Goal: Information Seeking & Learning: Learn about a topic

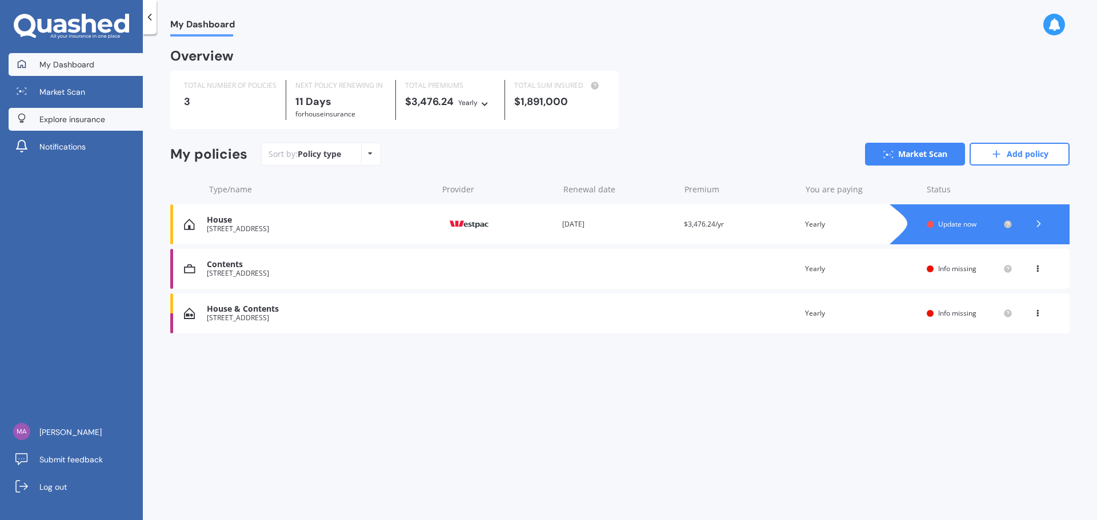
click at [50, 121] on span "Explore insurance" at bounding box center [72, 119] width 66 height 11
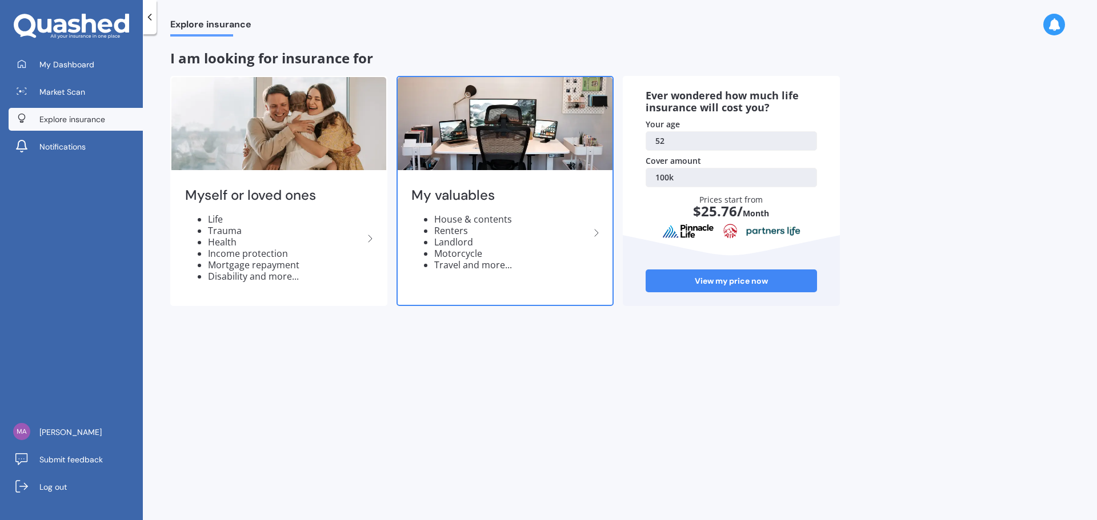
click at [452, 219] on li "House & contents" at bounding box center [511, 219] width 155 height 11
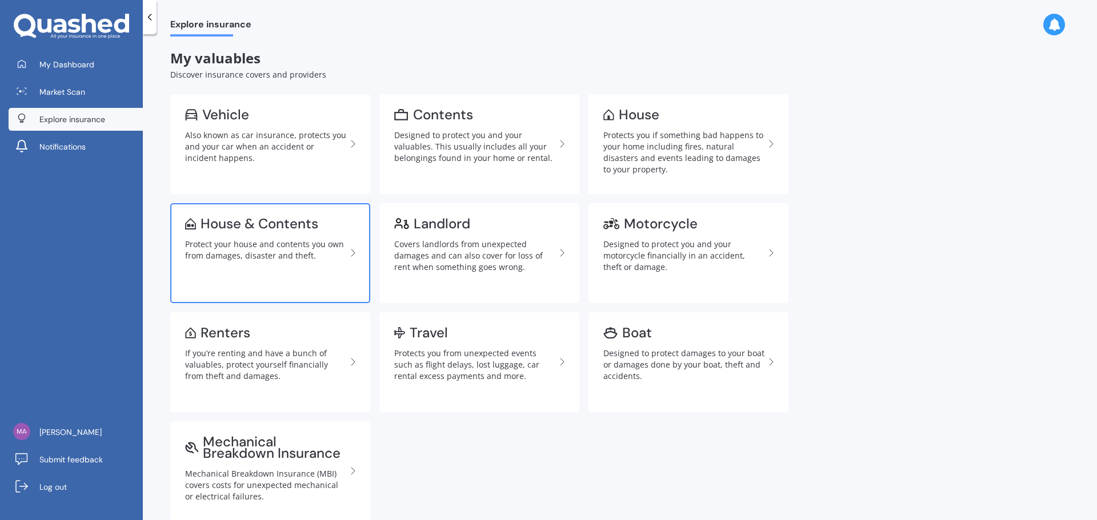
click at [254, 239] on div "Protect your house and contents you own from damages, disaster and theft." at bounding box center [265, 250] width 161 height 23
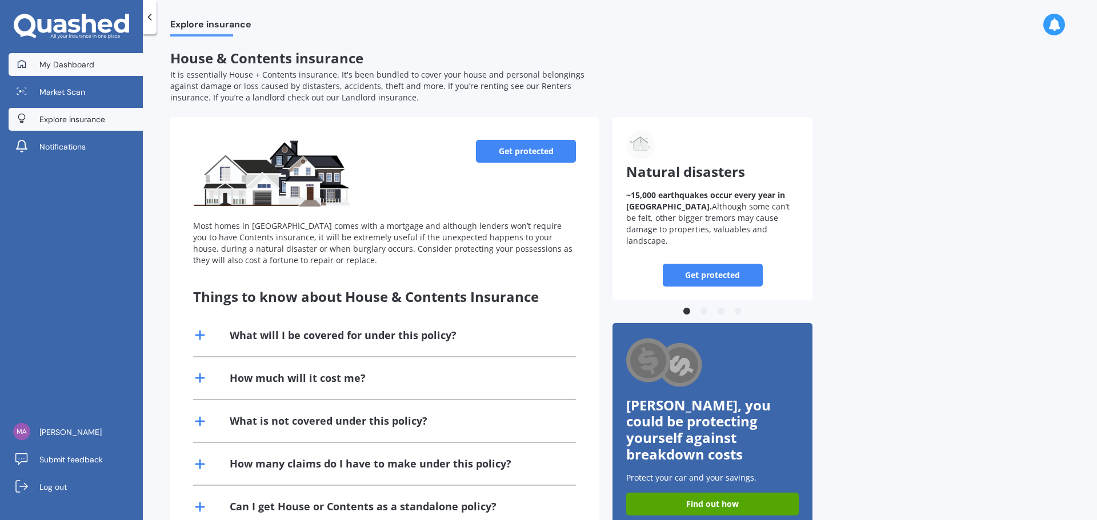
click at [85, 63] on span "My Dashboard" at bounding box center [66, 64] width 55 height 11
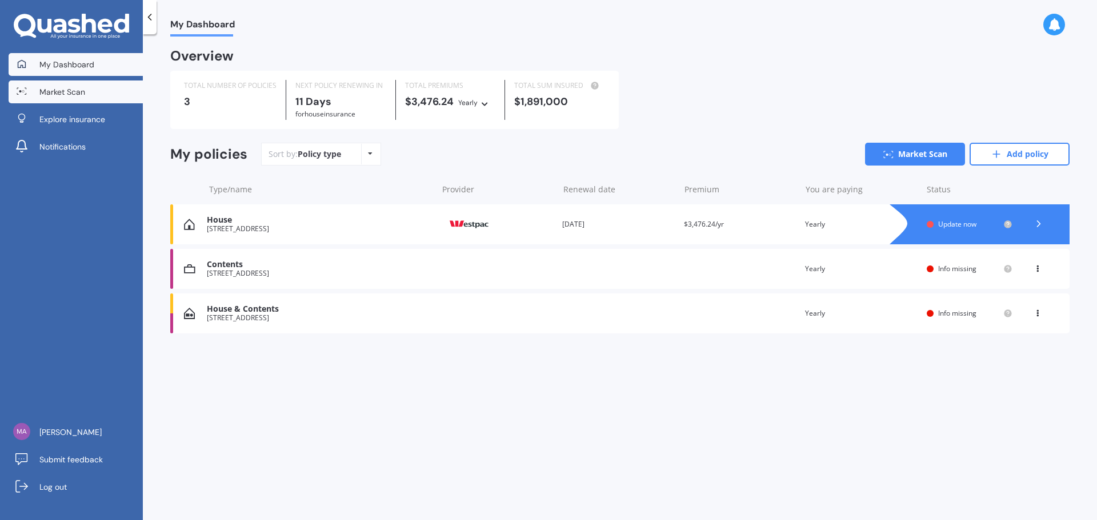
click at [66, 91] on span "Market Scan" at bounding box center [62, 91] width 46 height 11
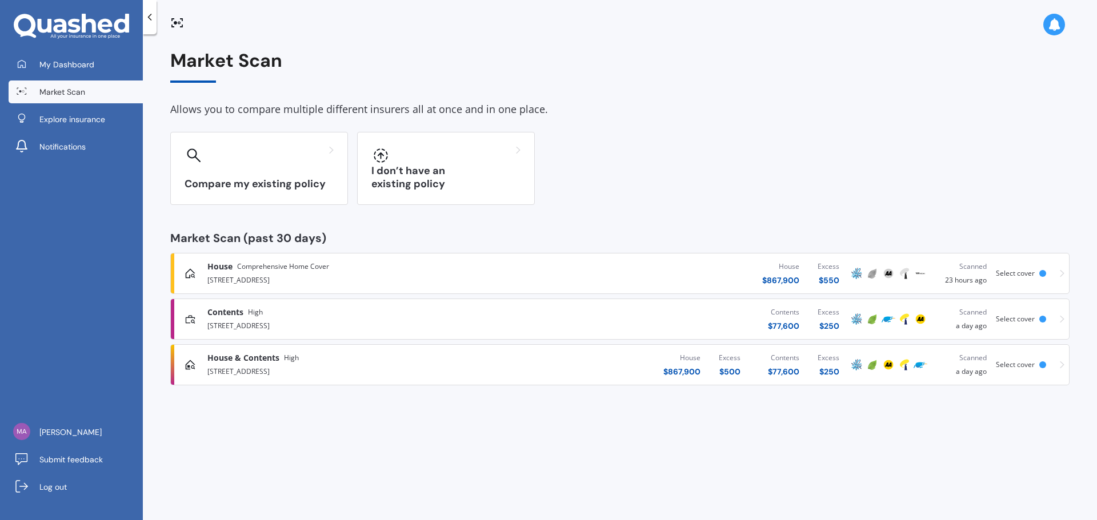
click at [969, 372] on div "Scanned a day ago" at bounding box center [961, 364] width 49 height 25
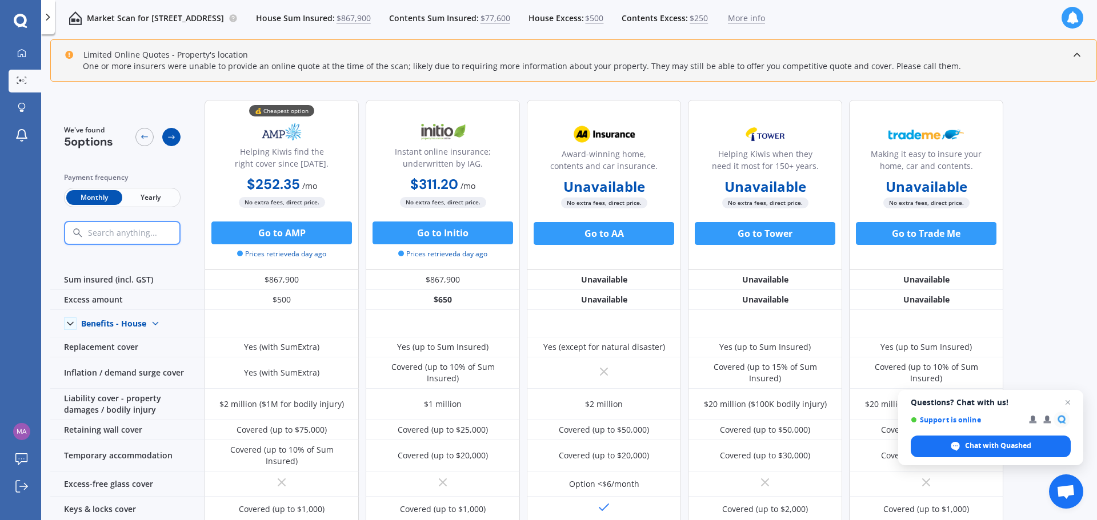
click at [168, 138] on icon at bounding box center [171, 137] width 9 height 9
click at [156, 204] on span "Yearly" at bounding box center [150, 197] width 56 height 15
